Goal: Transaction & Acquisition: Purchase product/service

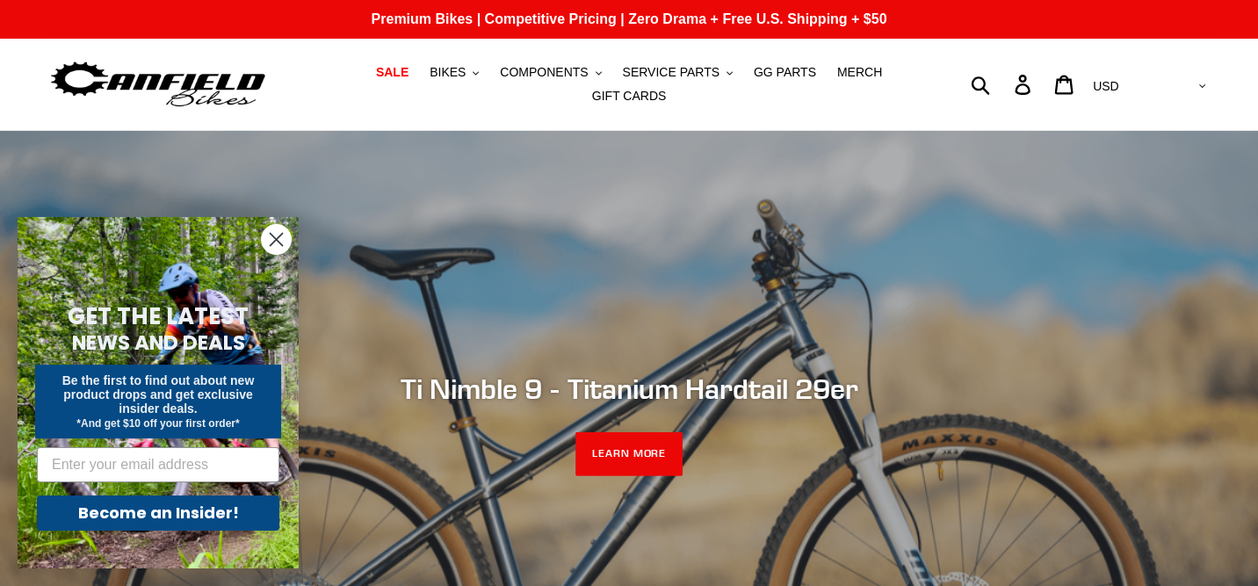
click at [276, 249] on circle "Close dialog" at bounding box center [276, 239] width 29 height 29
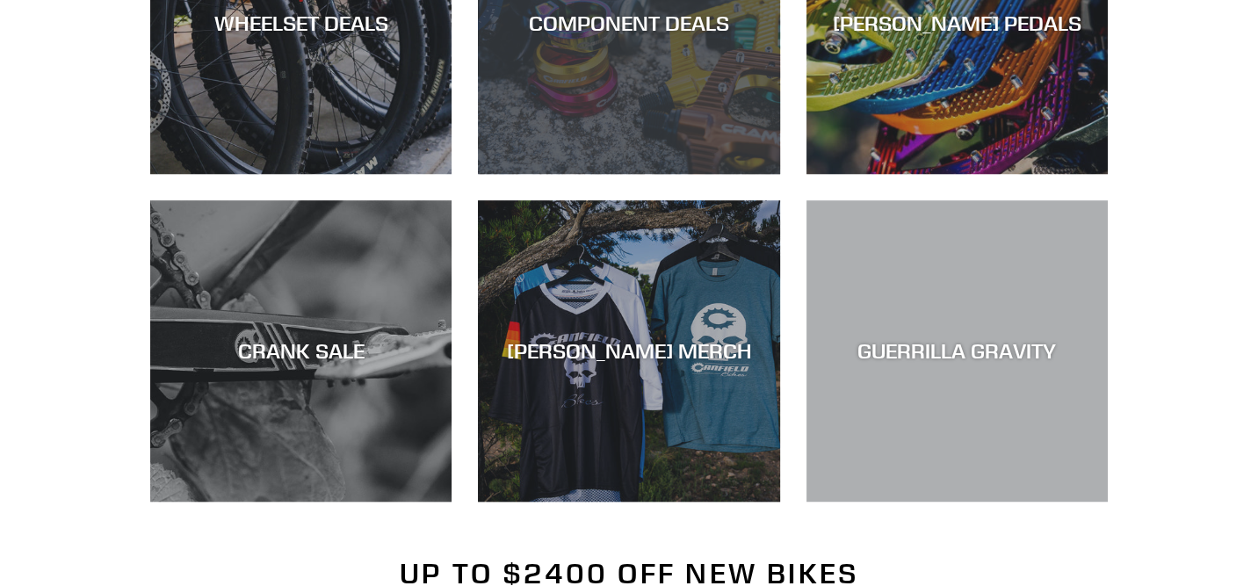
scroll to position [1171, 0]
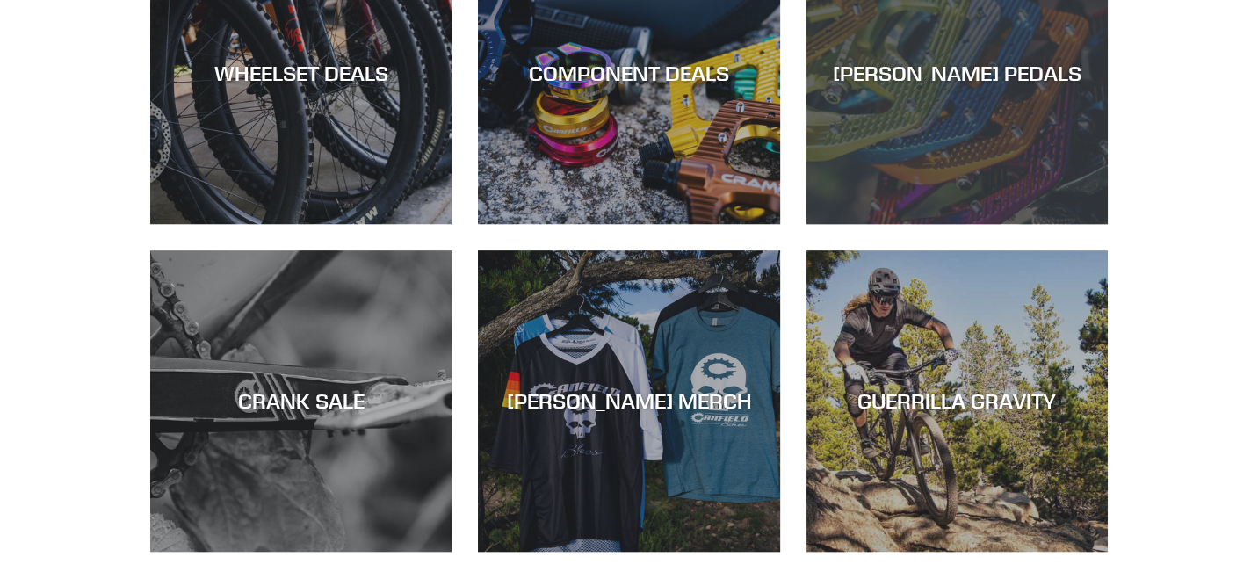
click at [941, 224] on div "[PERSON_NAME] PEDALS" at bounding box center [956, 224] width 301 height 0
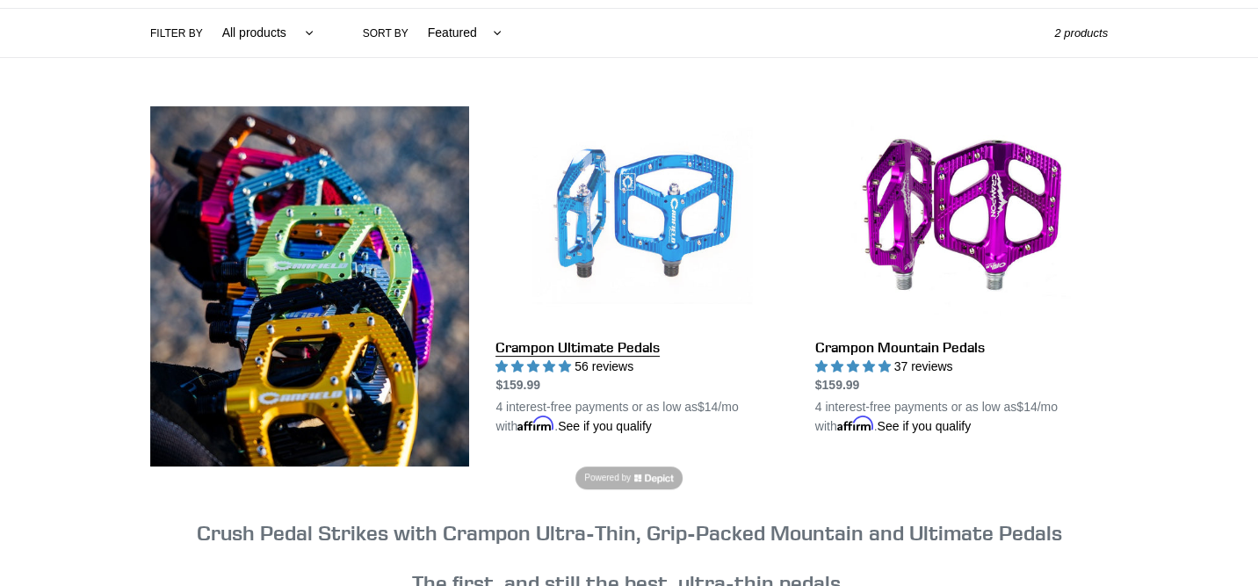
scroll to position [468, 0]
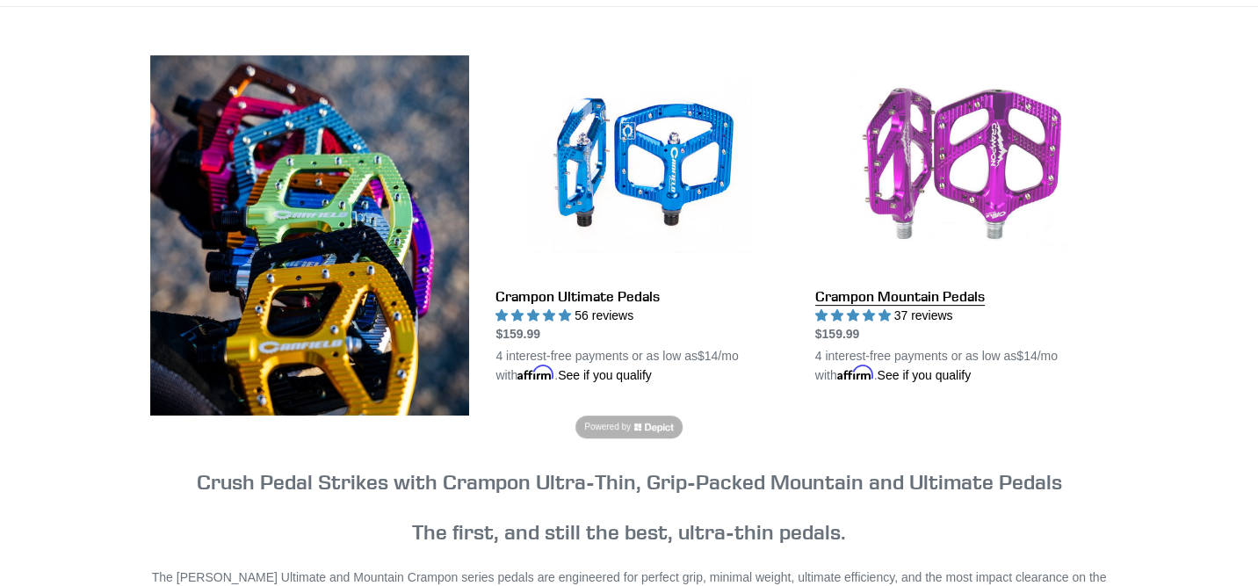
click at [905, 285] on link "Crampon Mountain Pedals" at bounding box center [961, 219] width 292 height 329
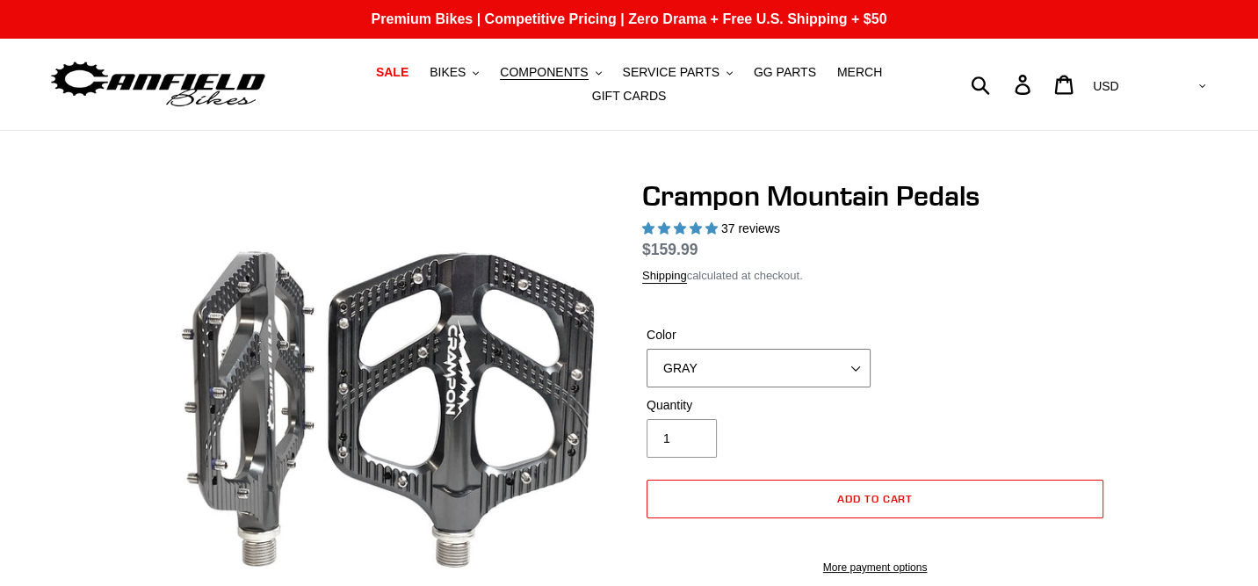
click at [765, 353] on select "GRAY BLACK STEALTH - Sold out POLISHED RED BLUE BAJA GOLD ORANGE PNW GREEN GOLD…" at bounding box center [758, 368] width 224 height 39
select select "highest-rating"
click at [646, 349] on select "GRAY BLACK STEALTH - Sold out POLISHED RED BLUE BAJA GOLD ORANGE PNW GREEN GOLD…" at bounding box center [758, 368] width 224 height 39
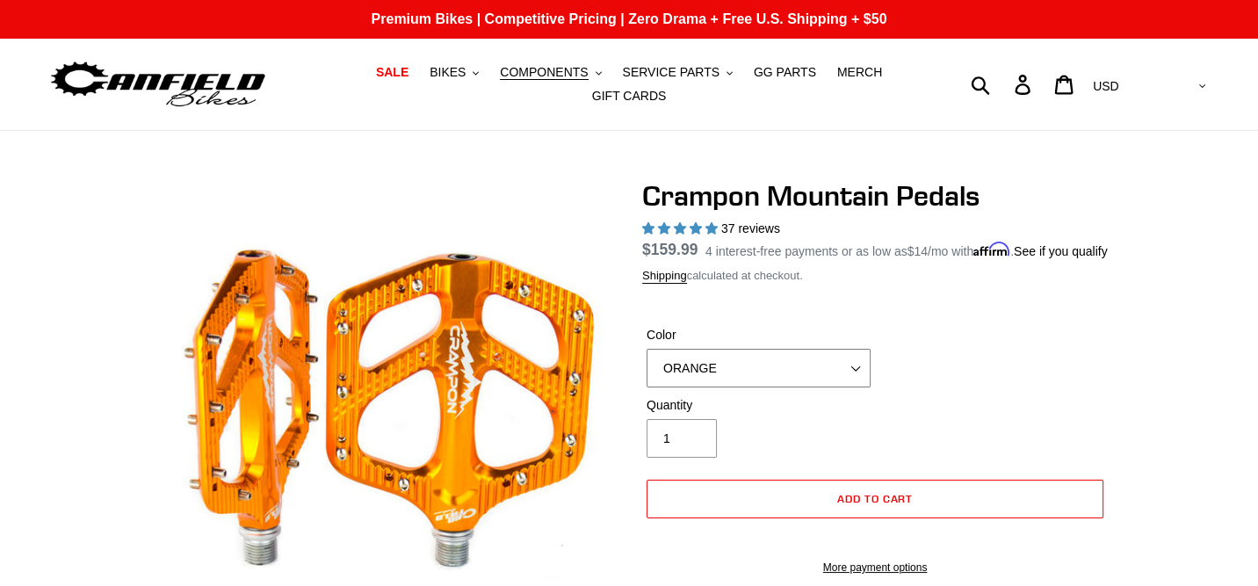
click at [755, 387] on select "GRAY BLACK STEALTH - Sold out POLISHED RED BLUE BAJA GOLD ORANGE PNW GREEN GOLD…" at bounding box center [758, 368] width 224 height 39
select select "RED"
click at [646, 360] on select "GRAY BLACK STEALTH - Sold out POLISHED RED BLUE BAJA GOLD ORANGE PNW GREEN GOLD…" at bounding box center [758, 368] width 224 height 39
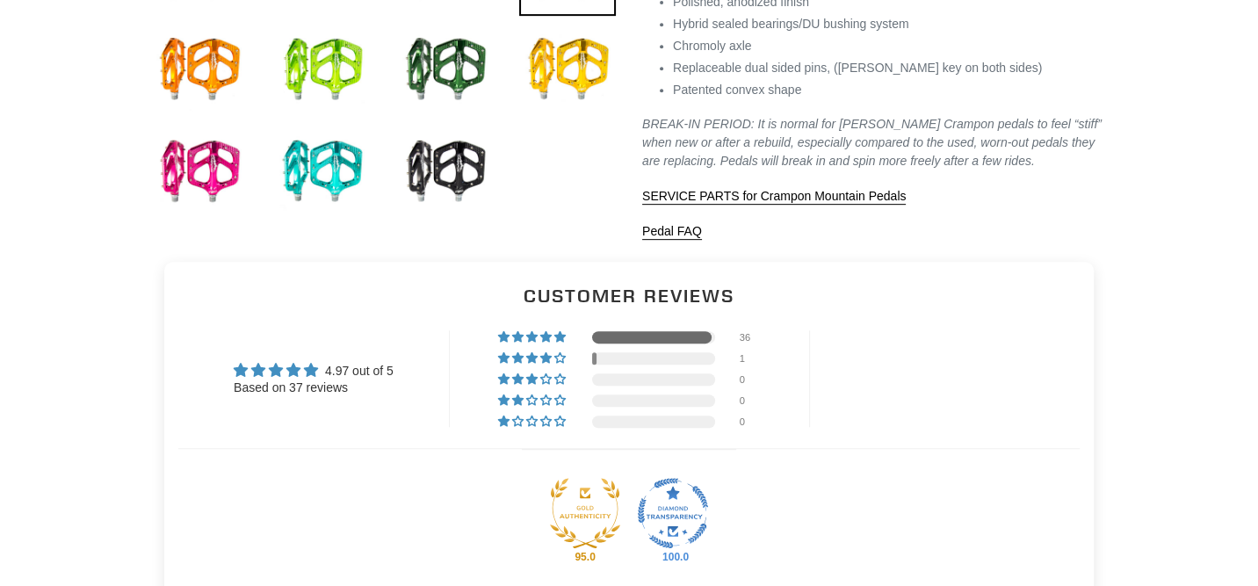
scroll to position [936, 0]
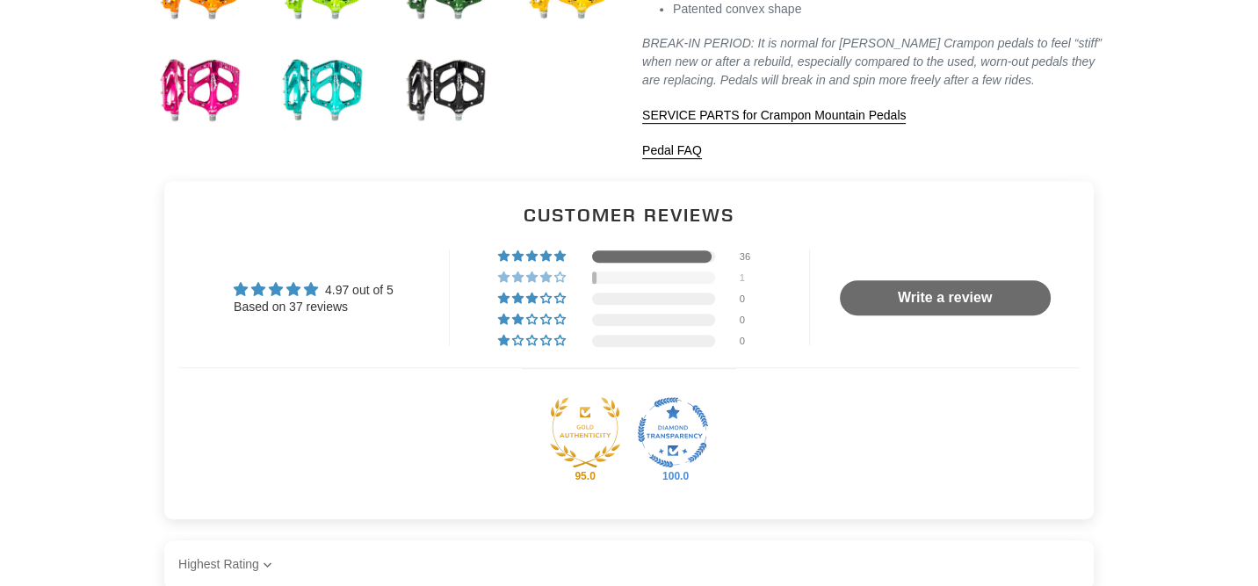
click at [523, 282] on span "3% (1) reviews with 4 star rating" at bounding box center [519, 276] width 14 height 11
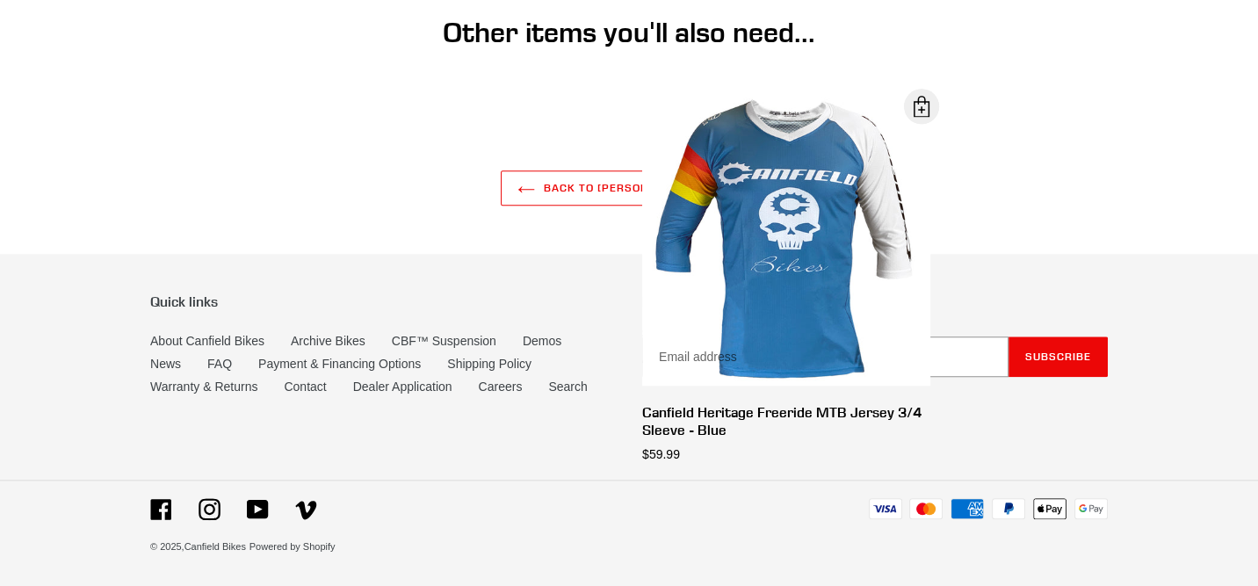
scroll to position [2018, 0]
